Goal: Check status: Verify the current state of an ongoing process or item

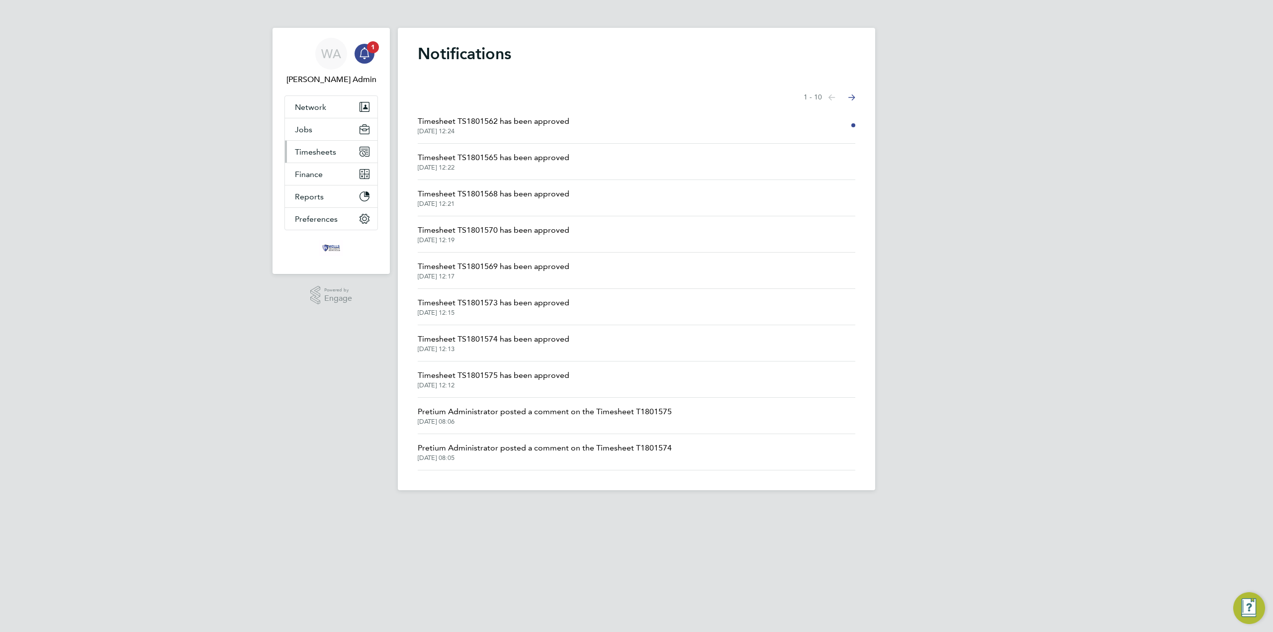
click at [320, 148] on span "Timesheets" at bounding box center [315, 151] width 41 height 9
drag, startPoint x: 319, startPoint y: 173, endPoint x: 332, endPoint y: 175, distance: 13.1
click at [319, 173] on link "Timesheets" at bounding box center [315, 175] width 41 height 9
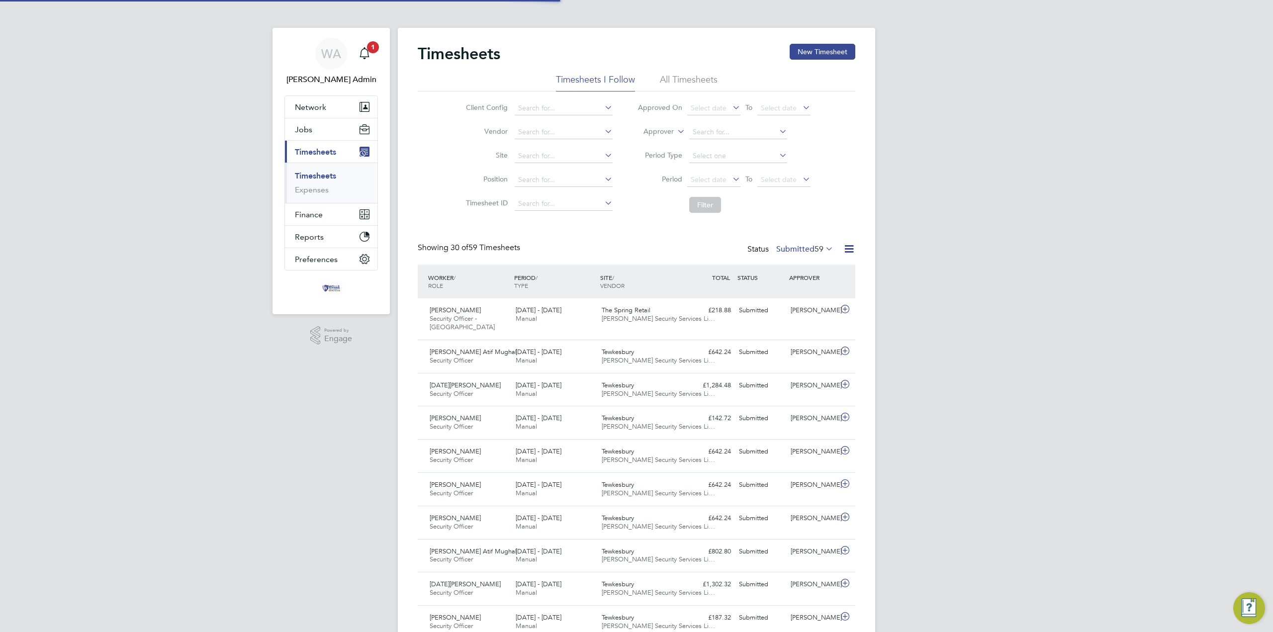
click at [806, 249] on label "Submitted 59" at bounding box center [804, 249] width 57 height 10
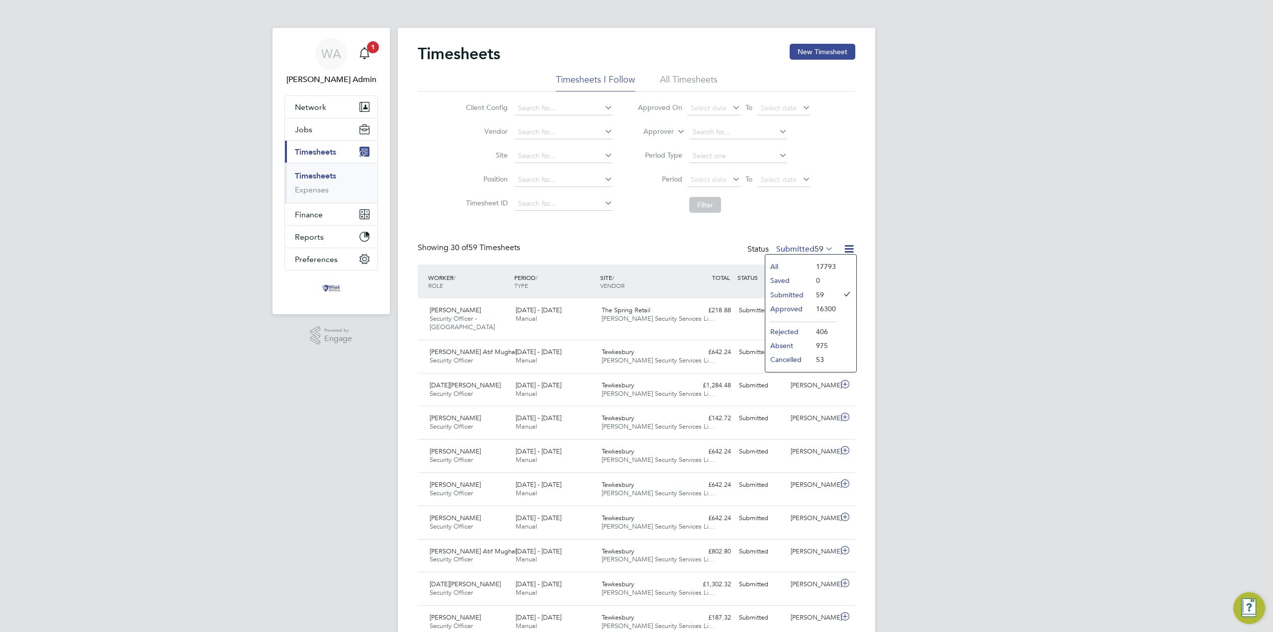
click at [806, 249] on label "Submitted 59" at bounding box center [804, 249] width 57 height 10
click at [362, 52] on icon "Main navigation" at bounding box center [364, 53] width 12 height 12
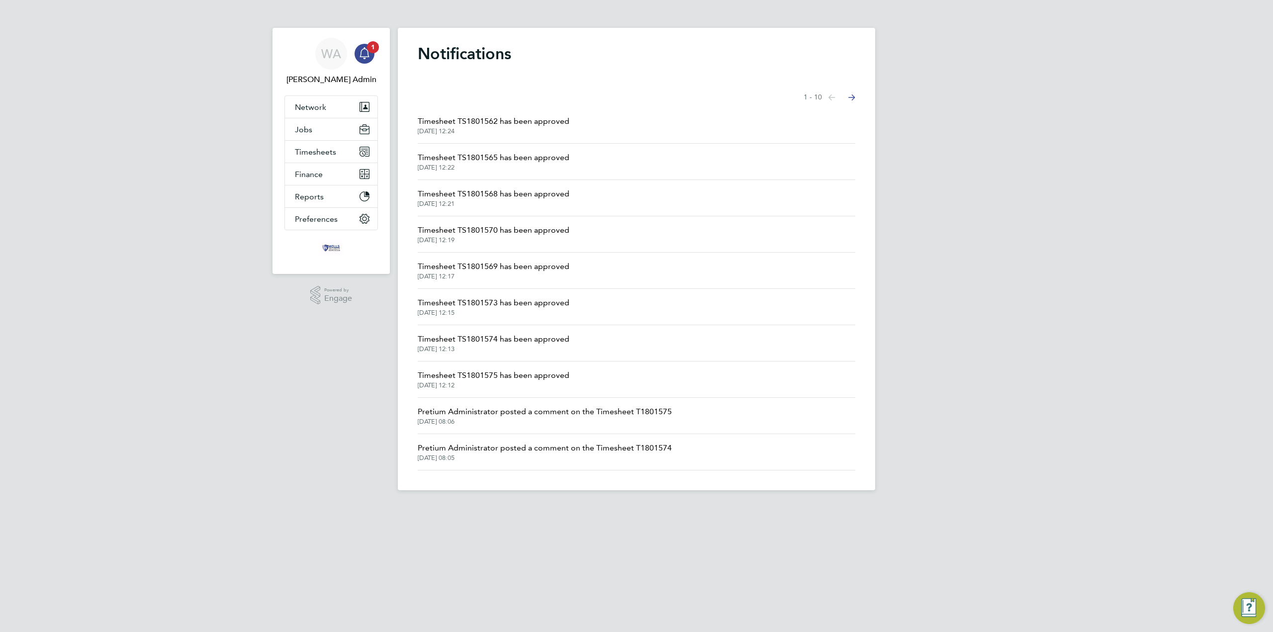
click at [477, 120] on span "Timesheet TS1801562 has been approved" at bounding box center [494, 121] width 152 height 12
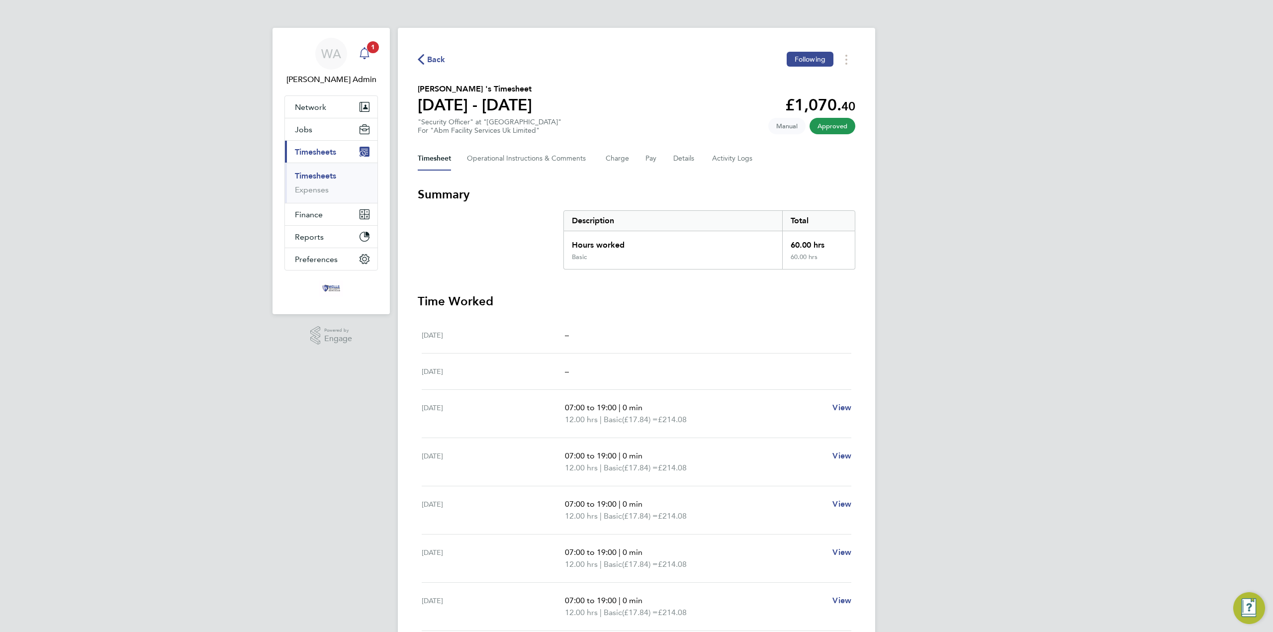
click at [361, 53] on icon "Main navigation" at bounding box center [363, 52] width 9 height 10
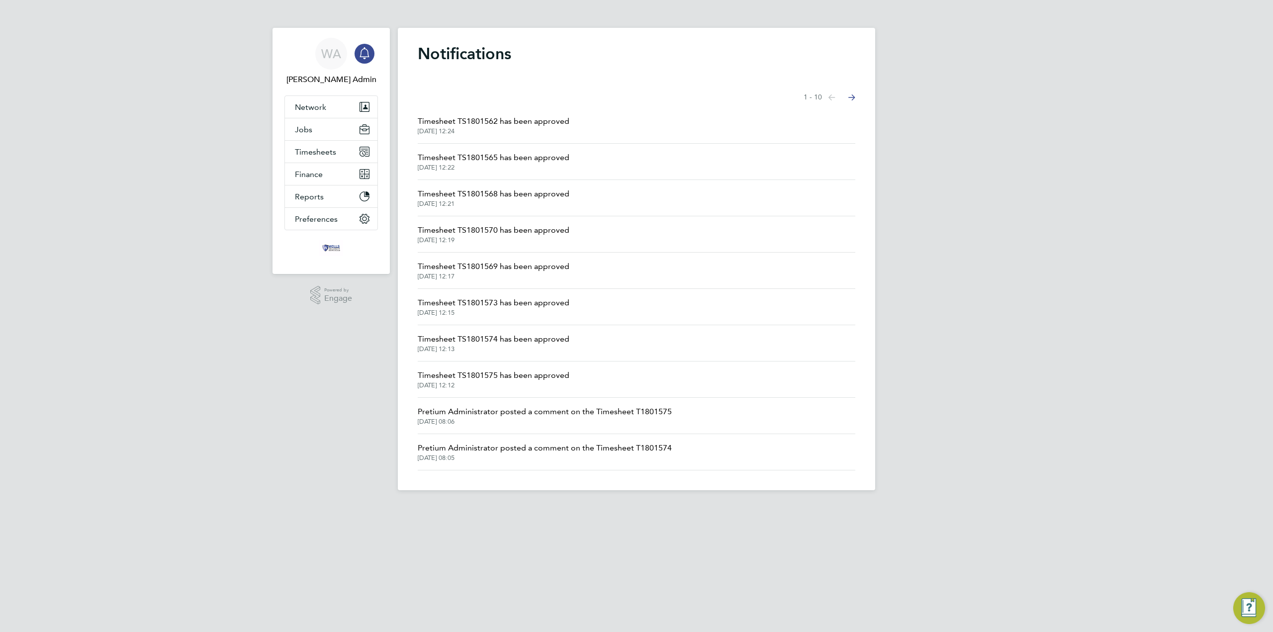
click at [489, 162] on span "Timesheet TS1801565 has been approved" at bounding box center [494, 158] width 152 height 12
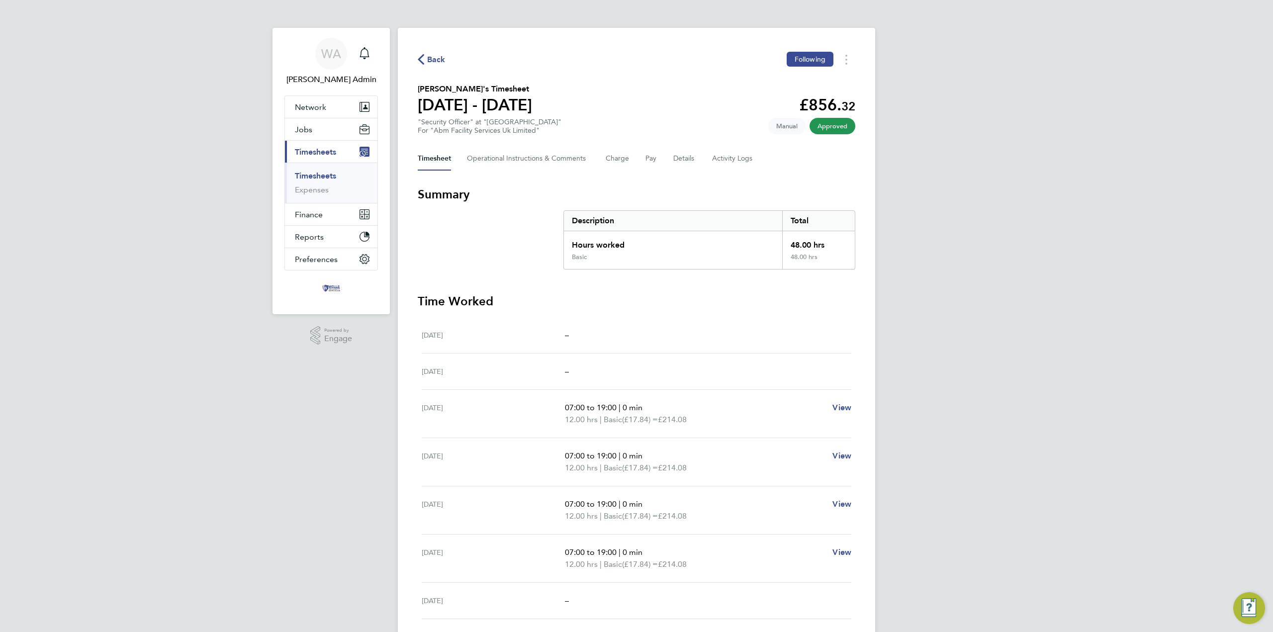
click at [328, 179] on link "Timesheets" at bounding box center [315, 175] width 41 height 9
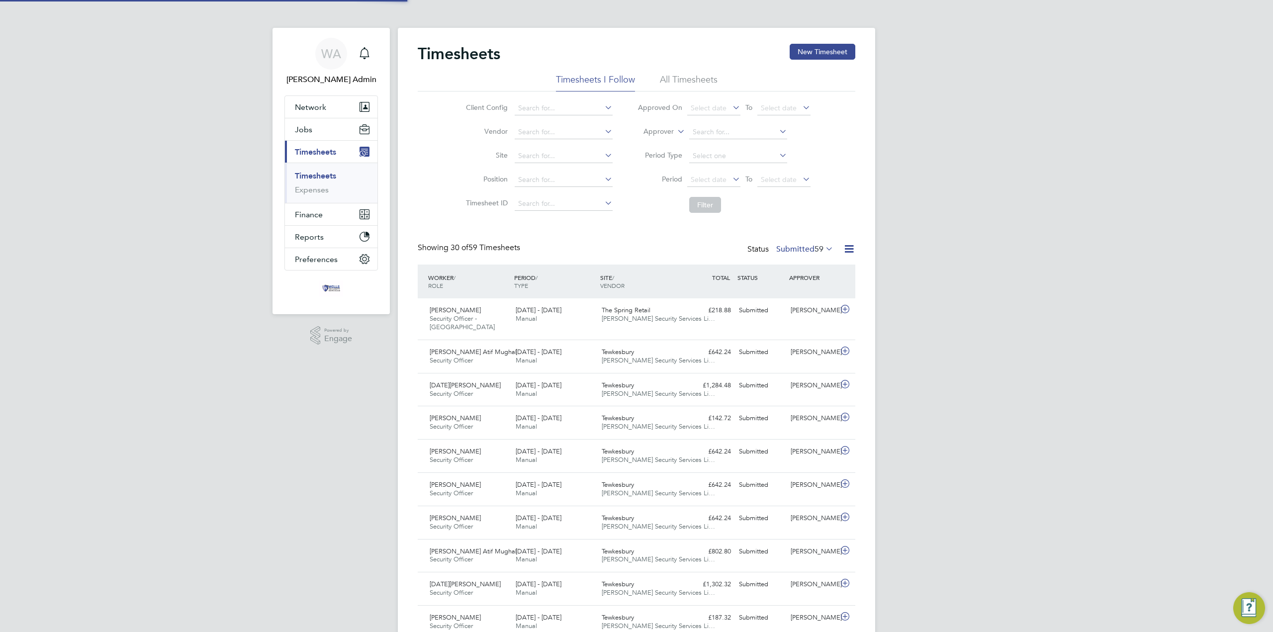
click at [328, 178] on link "Timesheets" at bounding box center [315, 175] width 41 height 9
